Goal: Transaction & Acquisition: Download file/media

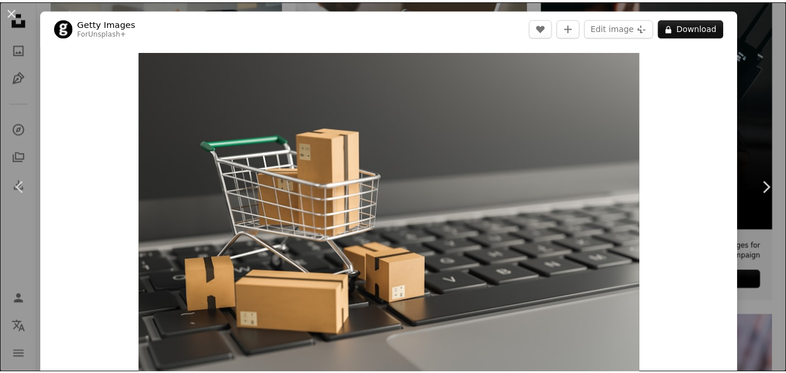
scroll to position [295, 0]
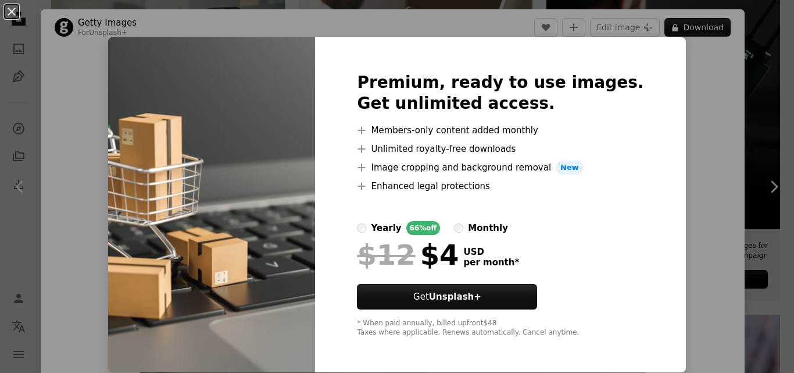
click at [169, 116] on img at bounding box center [211, 204] width 207 height 335
click at [725, 92] on div "An X shape Premium, ready to use images. Get unlimited access. A plus sign Memb…" at bounding box center [397, 186] width 794 height 373
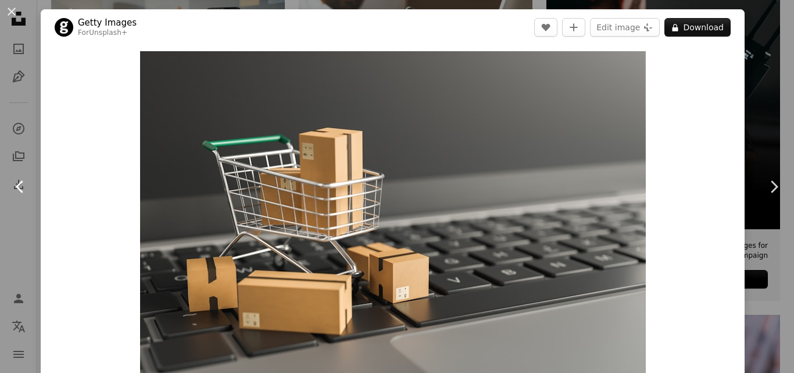
click at [15, 184] on icon "Chevron left" at bounding box center [20, 186] width 19 height 19
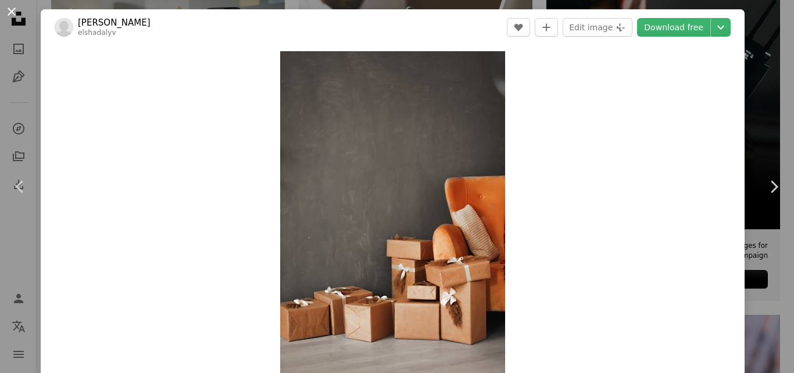
click at [8, 12] on button "An X shape" at bounding box center [12, 12] width 14 height 14
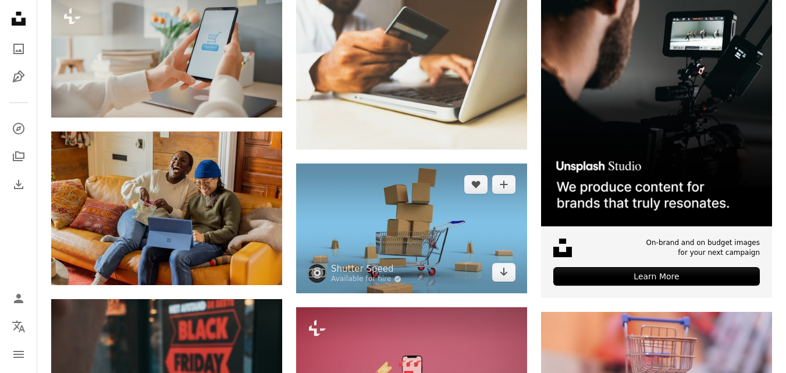
click at [395, 221] on img at bounding box center [411, 228] width 231 height 130
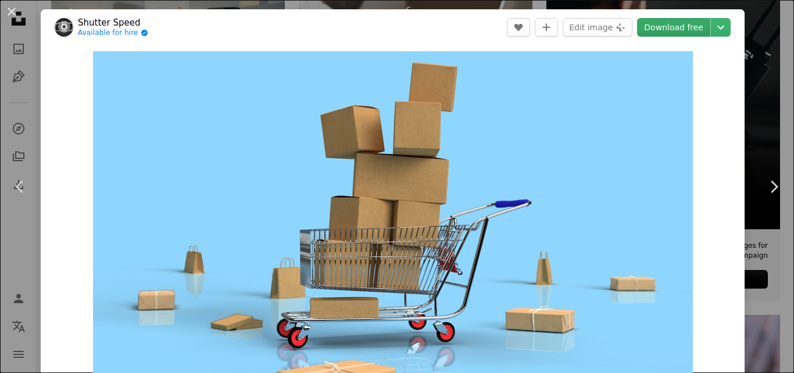
click at [676, 26] on link "Download free" at bounding box center [673, 27] width 73 height 19
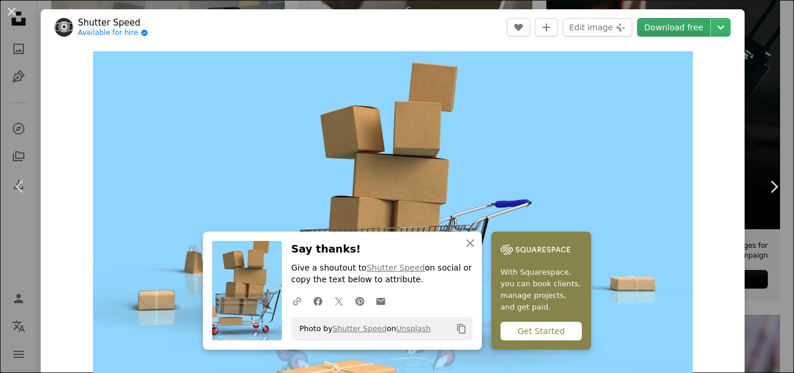
click at [677, 26] on link "Download free" at bounding box center [673, 27] width 73 height 19
click at [16, 8] on button "An X shape" at bounding box center [12, 12] width 14 height 14
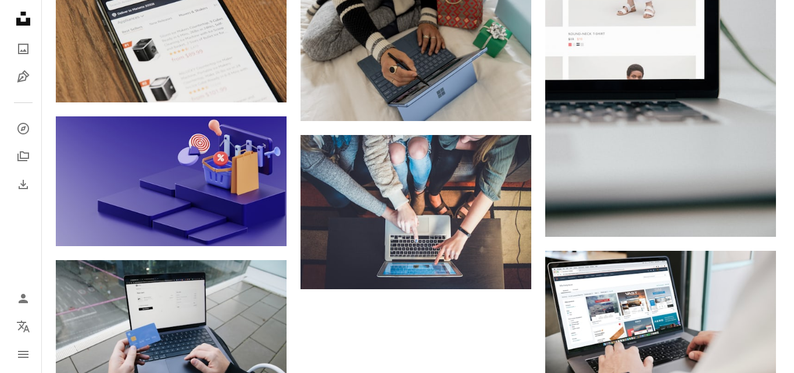
scroll to position [1177, 0]
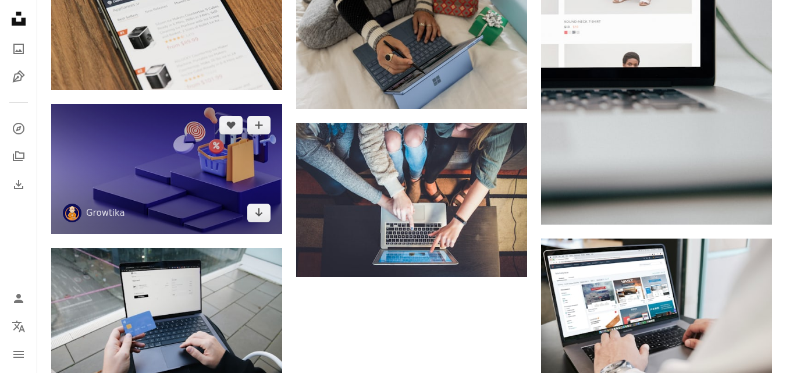
click at [210, 172] on img at bounding box center [166, 169] width 231 height 130
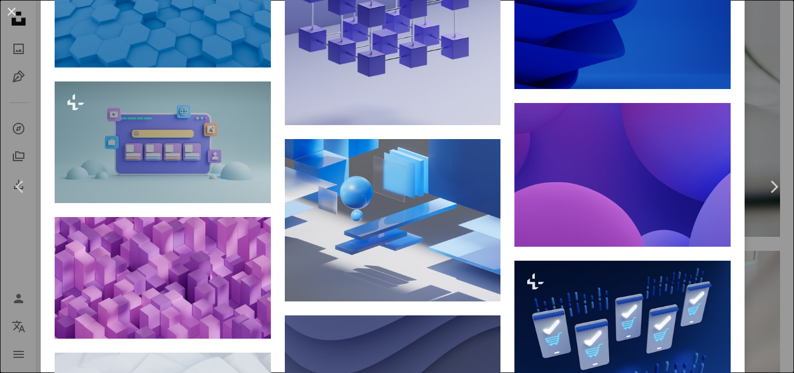
scroll to position [2296, 0]
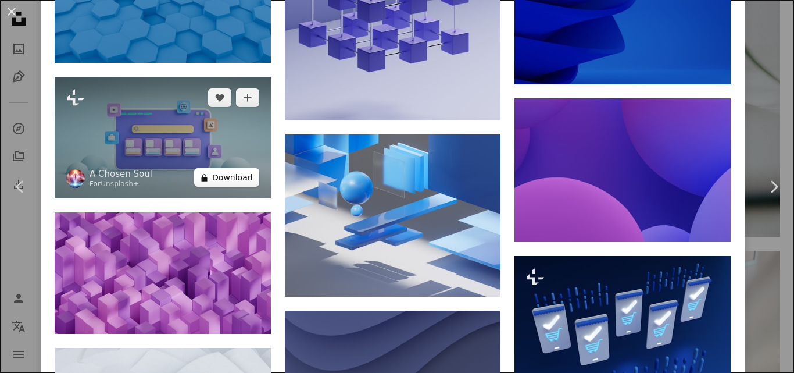
click at [219, 168] on button "A lock Download" at bounding box center [226, 177] width 65 height 19
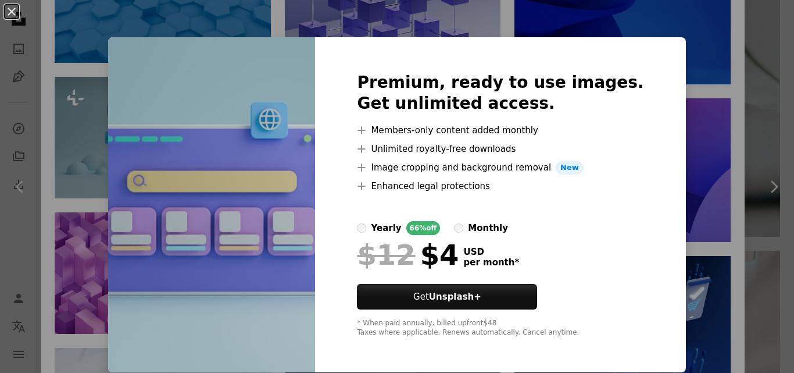
click at [669, 117] on div "An X shape Premium, ready to use images. Get unlimited access. A plus sign Memb…" at bounding box center [397, 186] width 794 height 373
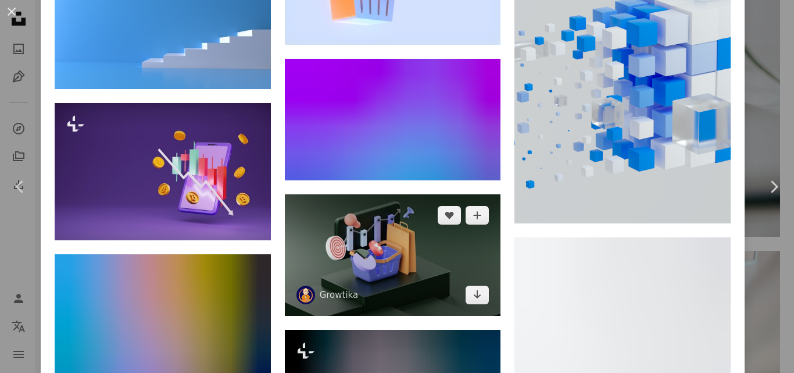
scroll to position [1478, 0]
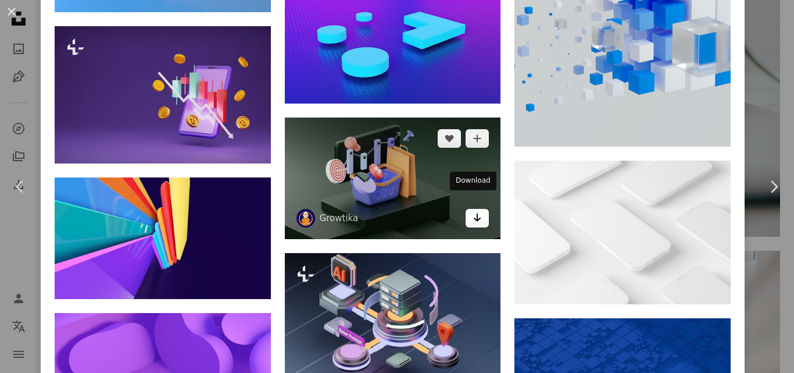
click at [466, 209] on link "Arrow pointing down" at bounding box center [477, 218] width 23 height 19
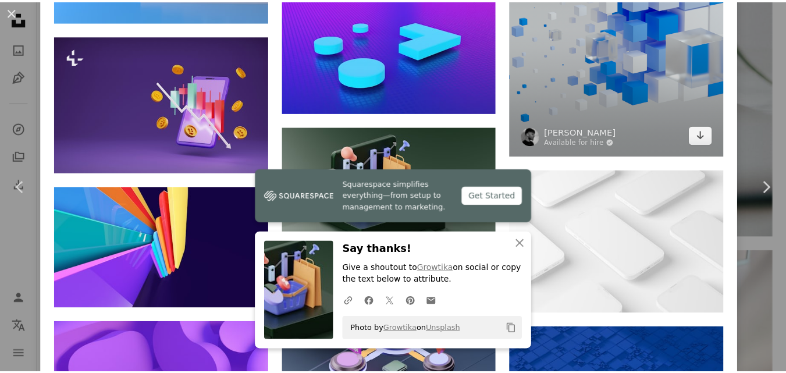
scroll to position [1139, 0]
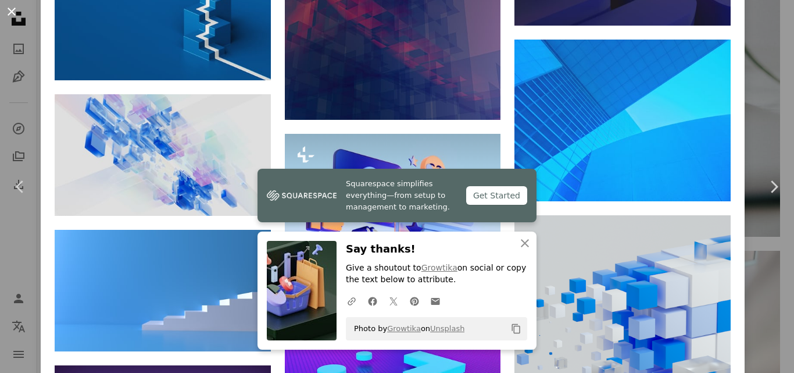
click at [15, 13] on button "An X shape" at bounding box center [12, 12] width 14 height 14
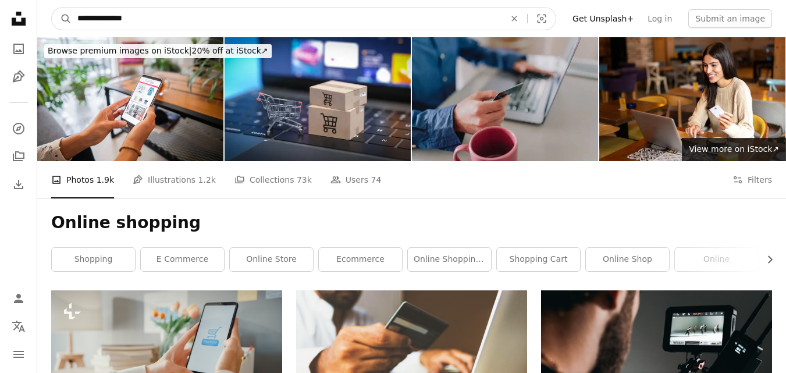
click at [159, 12] on input "**********" at bounding box center [287, 19] width 430 height 22
type input "*"
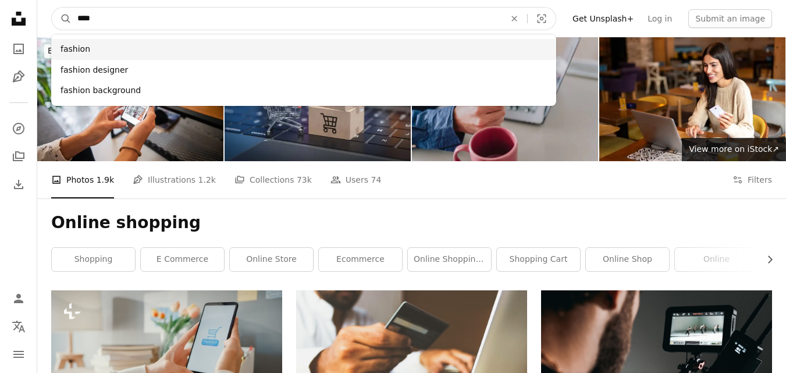
type input "****"
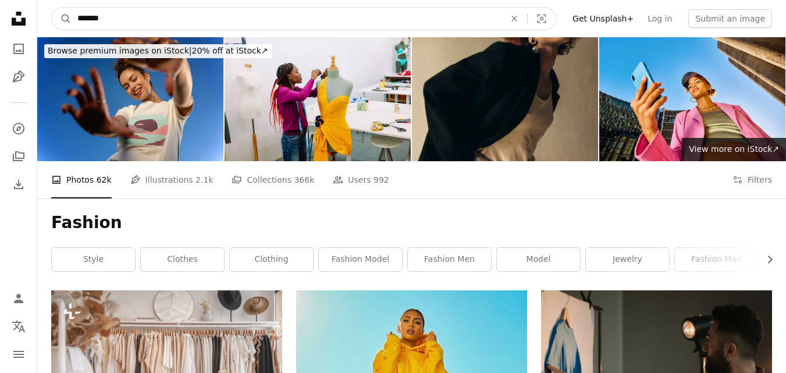
click at [138, 17] on input "*******" at bounding box center [287, 19] width 430 height 22
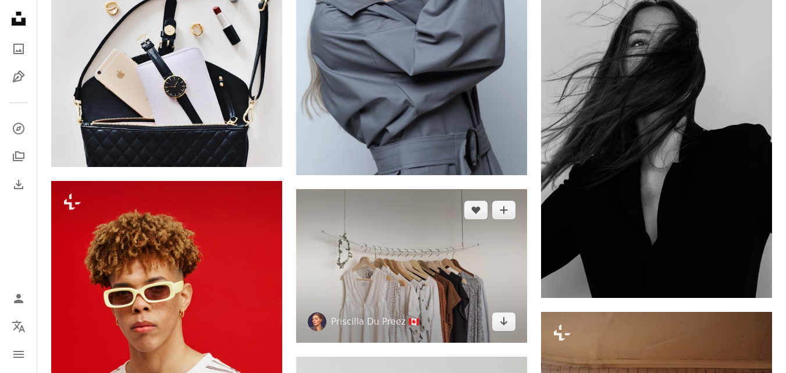
scroll to position [1664, 0]
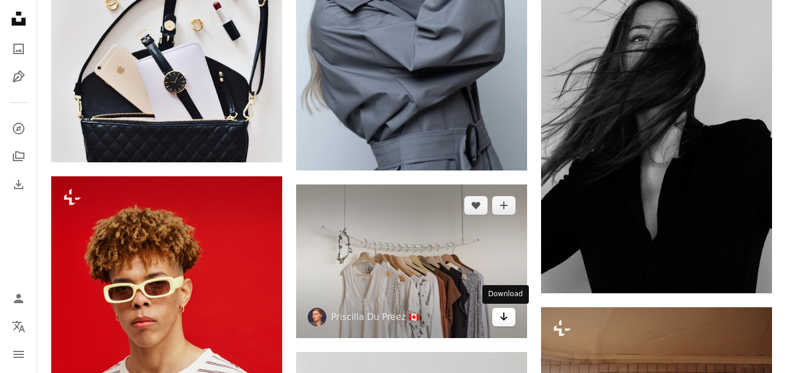
click at [504, 315] on icon "Download" at bounding box center [504, 316] width 8 height 8
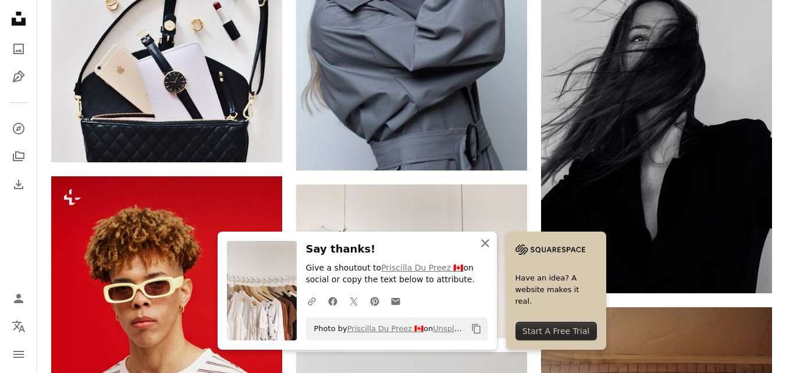
click at [489, 246] on icon "An X shape" at bounding box center [485, 243] width 14 height 14
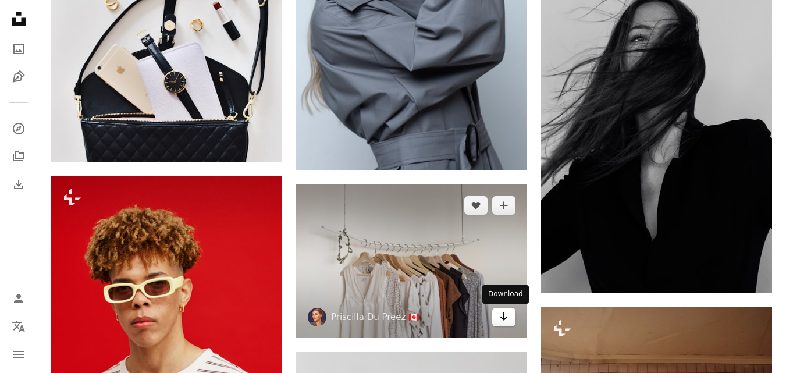
click at [506, 318] on icon "Download" at bounding box center [504, 316] width 8 height 8
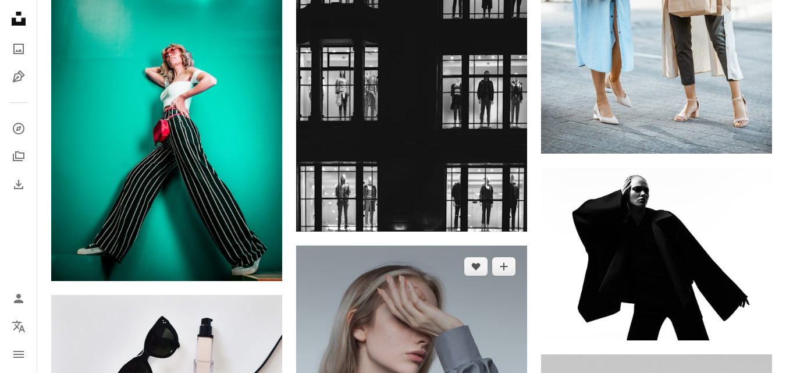
scroll to position [0, 0]
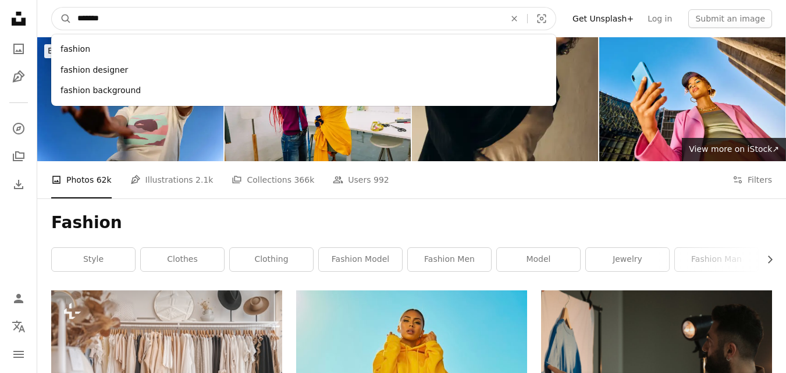
drag, startPoint x: 158, startPoint y: 17, endPoint x: 39, endPoint y: 13, distance: 119.3
click at [39, 13] on nav "A magnifying glass ******* fashion fashion designer fashion background An X sha…" at bounding box center [411, 18] width 748 height 37
paste input "Find visuals sitewide"
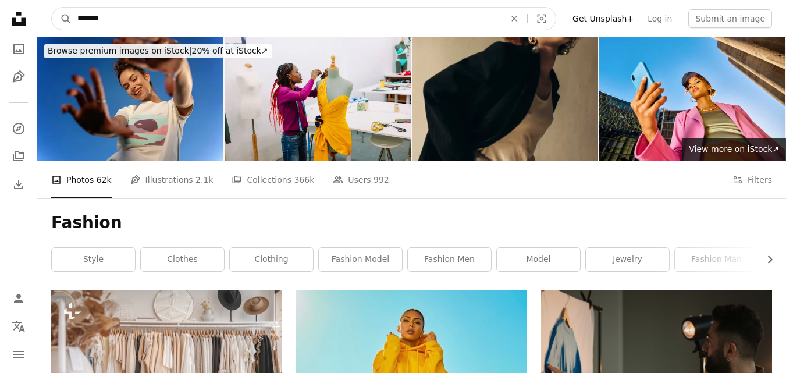
type input "*******"
click at [52, 8] on button "A magnifying glass" at bounding box center [62, 19] width 20 height 22
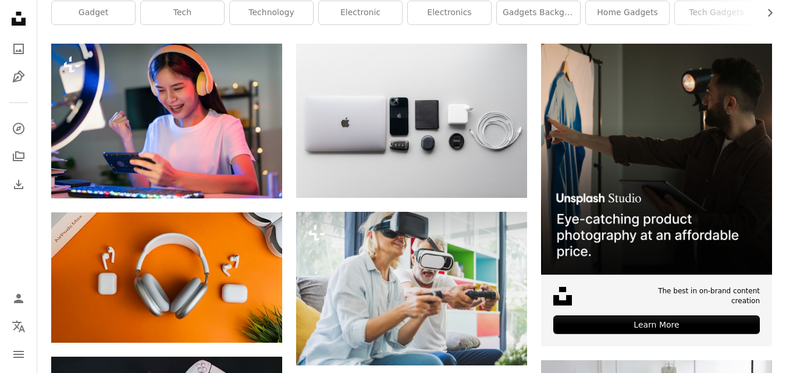
scroll to position [236, 0]
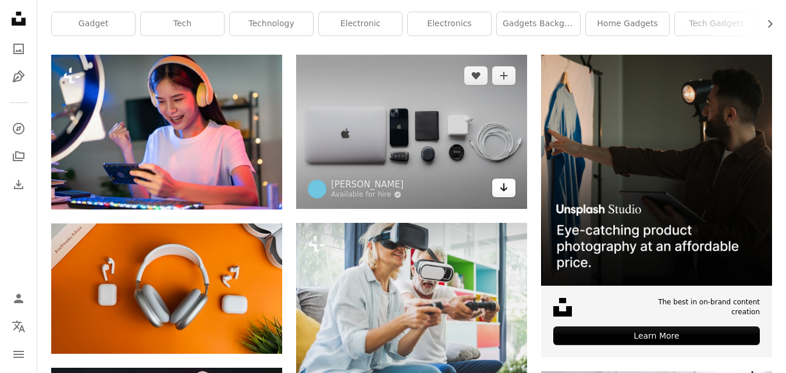
click at [497, 183] on link "Arrow pointing down" at bounding box center [503, 188] width 23 height 19
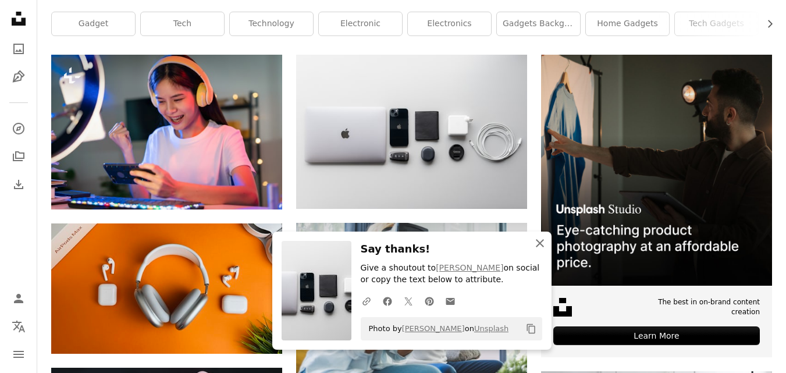
click at [541, 248] on icon "An X shape" at bounding box center [540, 243] width 14 height 14
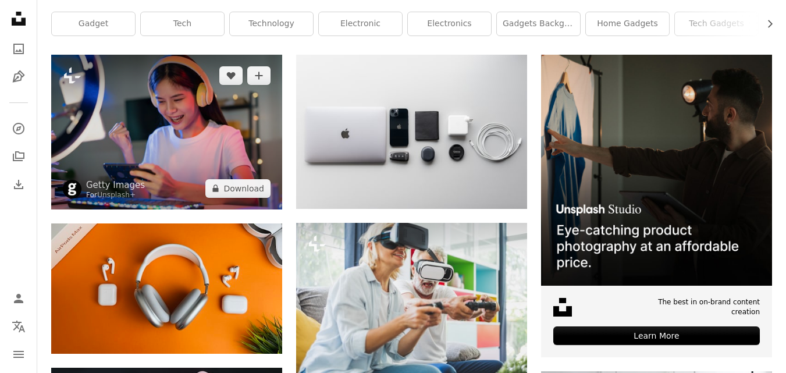
scroll to position [0, 0]
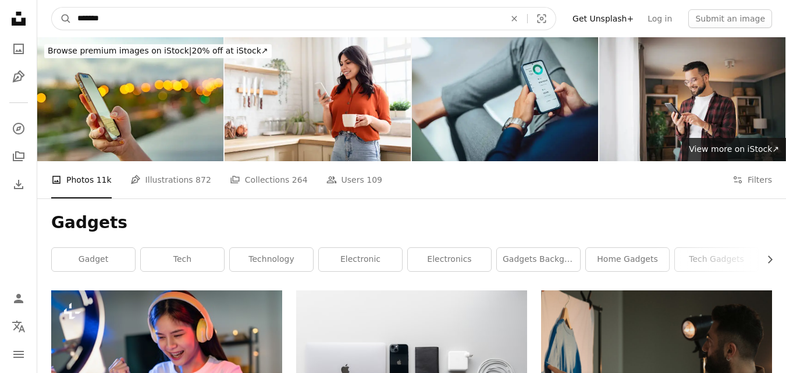
drag, startPoint x: 126, startPoint y: 19, endPoint x: 0, endPoint y: 3, distance: 126.6
paste input "**"
type input "*********"
click at [52, 8] on button "A magnifying glass" at bounding box center [62, 19] width 20 height 22
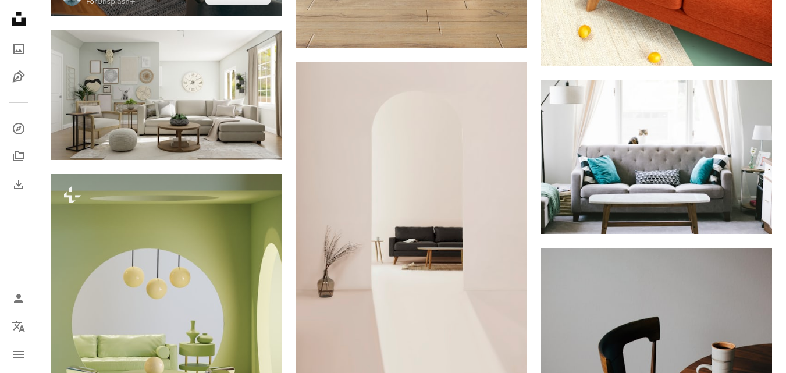
scroll to position [1022, 0]
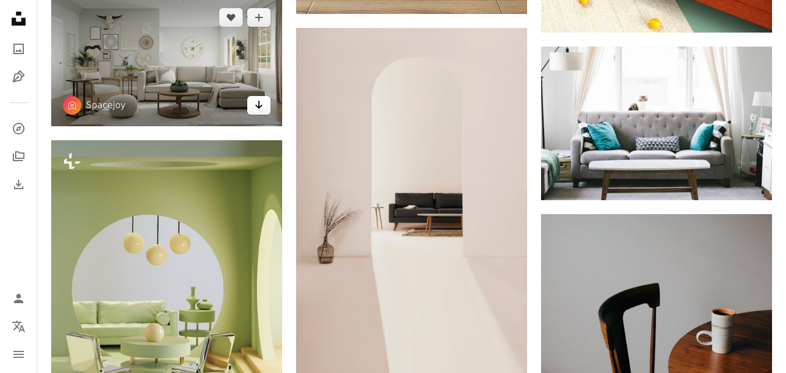
click at [261, 103] on icon "Arrow pointing down" at bounding box center [258, 105] width 9 height 14
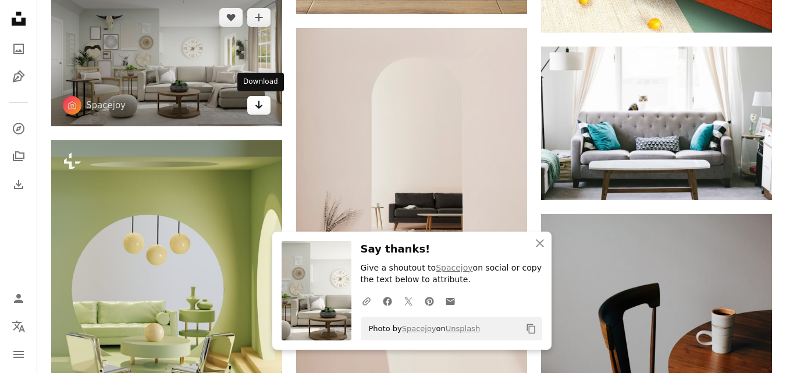
click at [256, 102] on icon "Arrow pointing down" at bounding box center [258, 105] width 9 height 14
